Goal: Find contact information: Find contact information

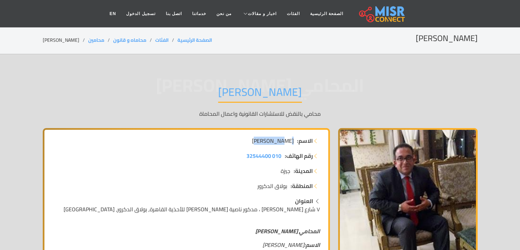
drag, startPoint x: 293, startPoint y: 137, endPoint x: 257, endPoint y: 143, distance: 37.2
click at [257, 143] on li "الاسم: [PERSON_NAME]" at bounding box center [186, 140] width 267 height 8
copy span "[PERSON_NAME]"
drag, startPoint x: 282, startPoint y: 154, endPoint x: 269, endPoint y: 152, distance: 12.8
click at [269, 152] on li "رقم الهاتف: 010 32544400" at bounding box center [186, 155] width 267 height 8
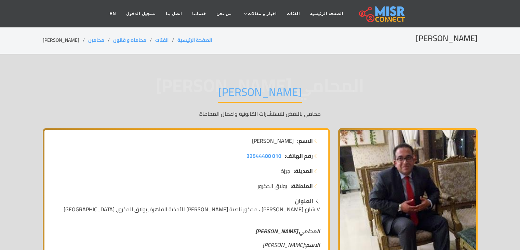
click at [285, 149] on div "الاسم: [PERSON_NAME]" at bounding box center [187, 143] width 276 height 15
click at [271, 154] on span "010 32544400" at bounding box center [264, 155] width 35 height 10
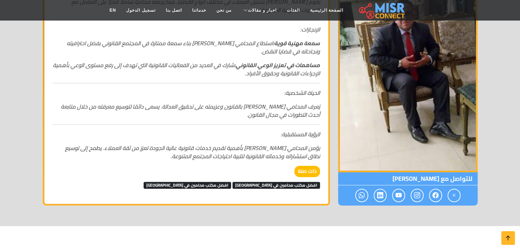
scroll to position [445, 0]
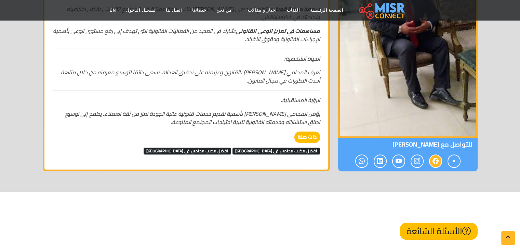
click at [438, 160] on span at bounding box center [435, 160] width 13 height 13
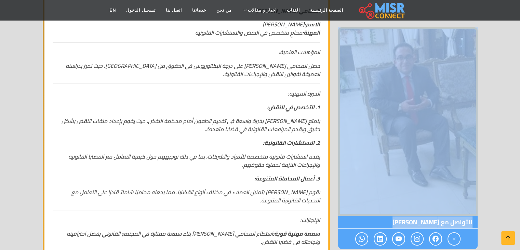
scroll to position [0, 0]
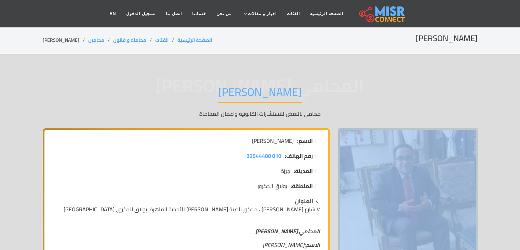
drag, startPoint x: 434, startPoint y: 161, endPoint x: 335, endPoint y: -30, distance: 214.6
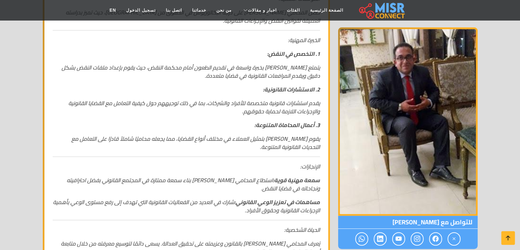
click at [482, 178] on div "المحامي [PERSON_NAME] [PERSON_NAME] محامي بالنقض للاستشارات القانونية واعمال ال…" at bounding box center [260, 71] width 451 height 541
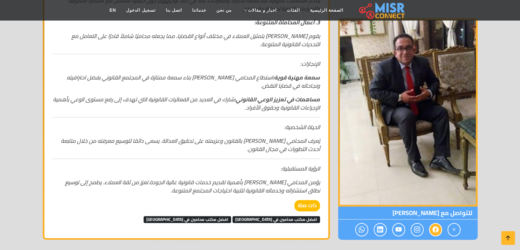
click at [438, 230] on icon at bounding box center [436, 229] width 6 height 11
click at [418, 232] on icon at bounding box center [417, 229] width 6 height 11
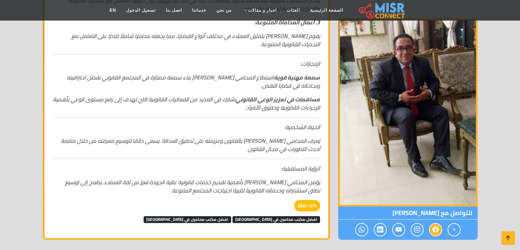
click at [434, 230] on icon at bounding box center [436, 229] width 6 height 11
drag, startPoint x: 434, startPoint y: 230, endPoint x: 441, endPoint y: 230, distance: 7.5
click at [443, 230] on div at bounding box center [408, 229] width 140 height 20
copy div
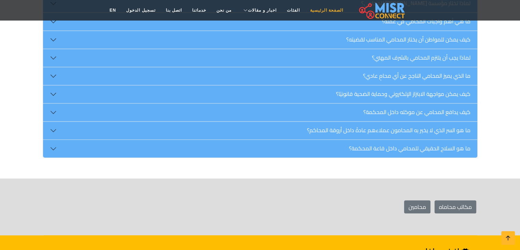
scroll to position [547, 0]
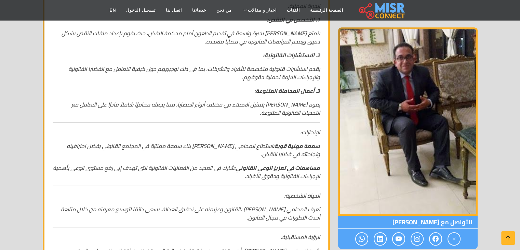
scroll to position [445, 0]
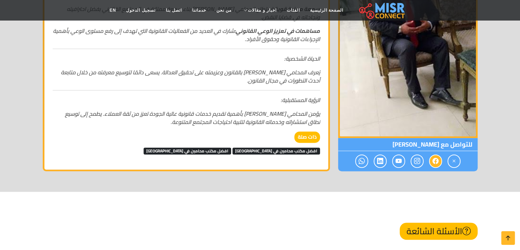
click at [433, 159] on icon at bounding box center [436, 160] width 6 height 11
click at [416, 162] on icon at bounding box center [417, 160] width 6 height 11
click at [396, 158] on icon at bounding box center [399, 160] width 6 height 11
click at [382, 159] on icon at bounding box center [380, 160] width 6 height 11
click at [361, 161] on icon at bounding box center [362, 160] width 6 height 11
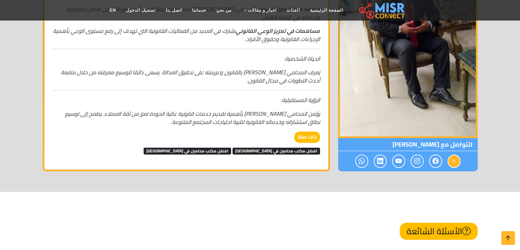
click at [448, 160] on span at bounding box center [454, 160] width 13 height 13
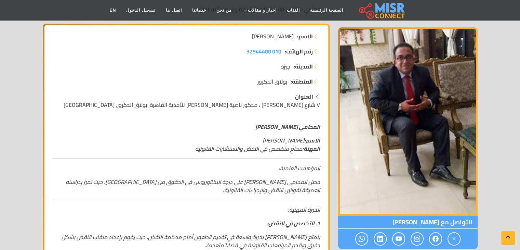
scroll to position [0, 0]
